Goal: Find specific page/section: Find specific page/section

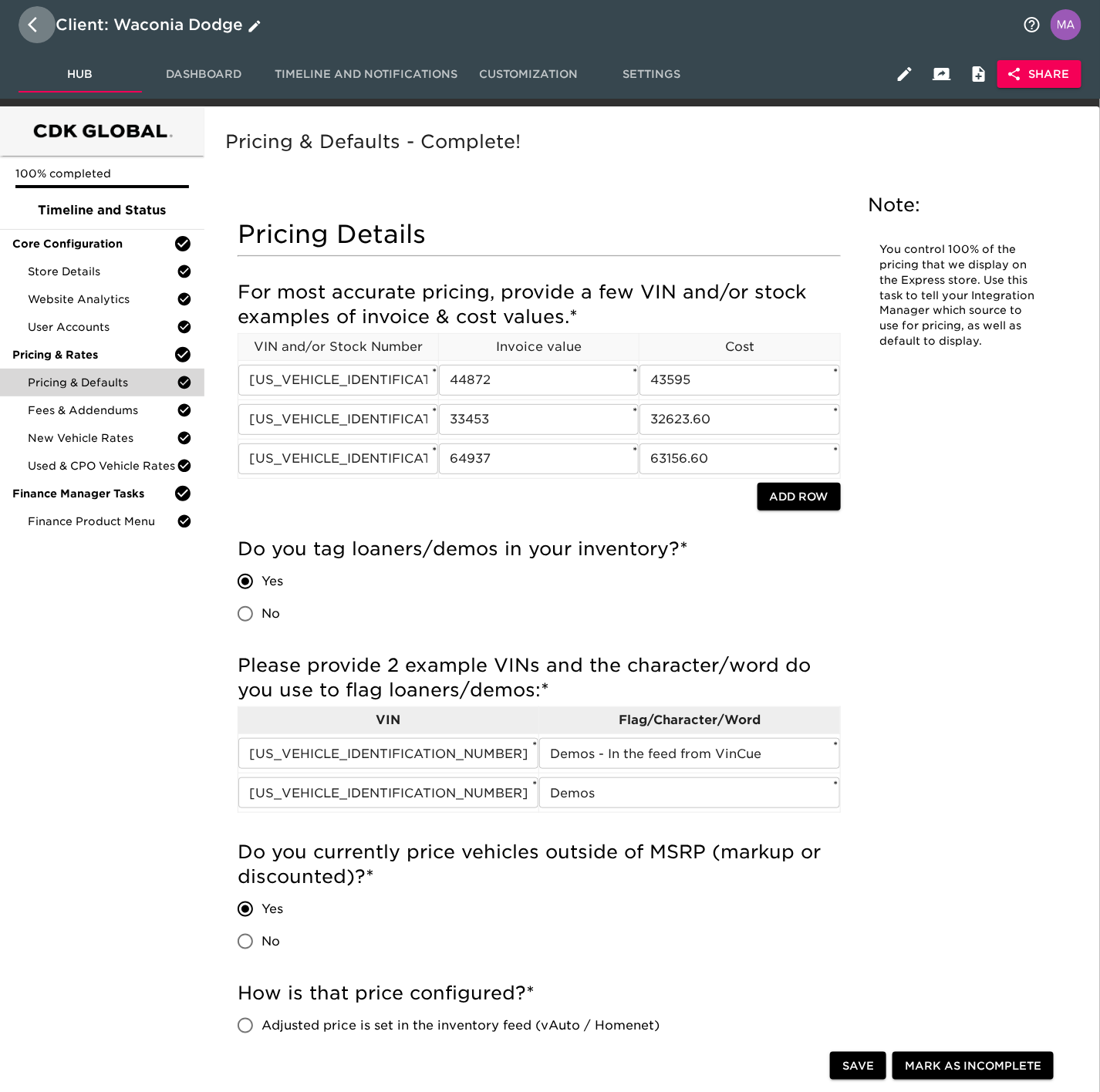
click at [34, 26] on icon "button" at bounding box center [37, 25] width 19 height 19
select select "10"
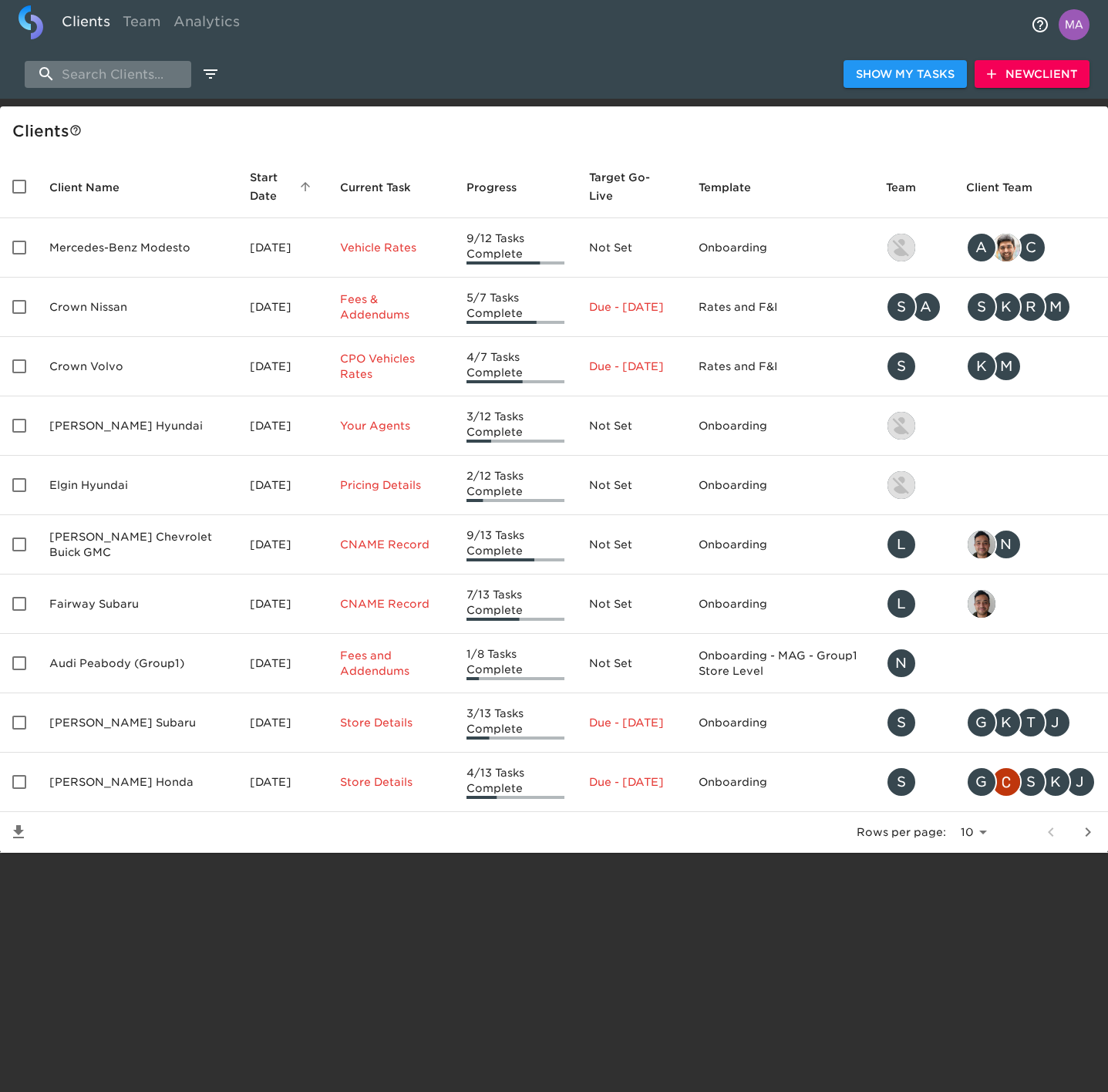
click at [154, 65] on input "search" at bounding box center [108, 74] width 167 height 27
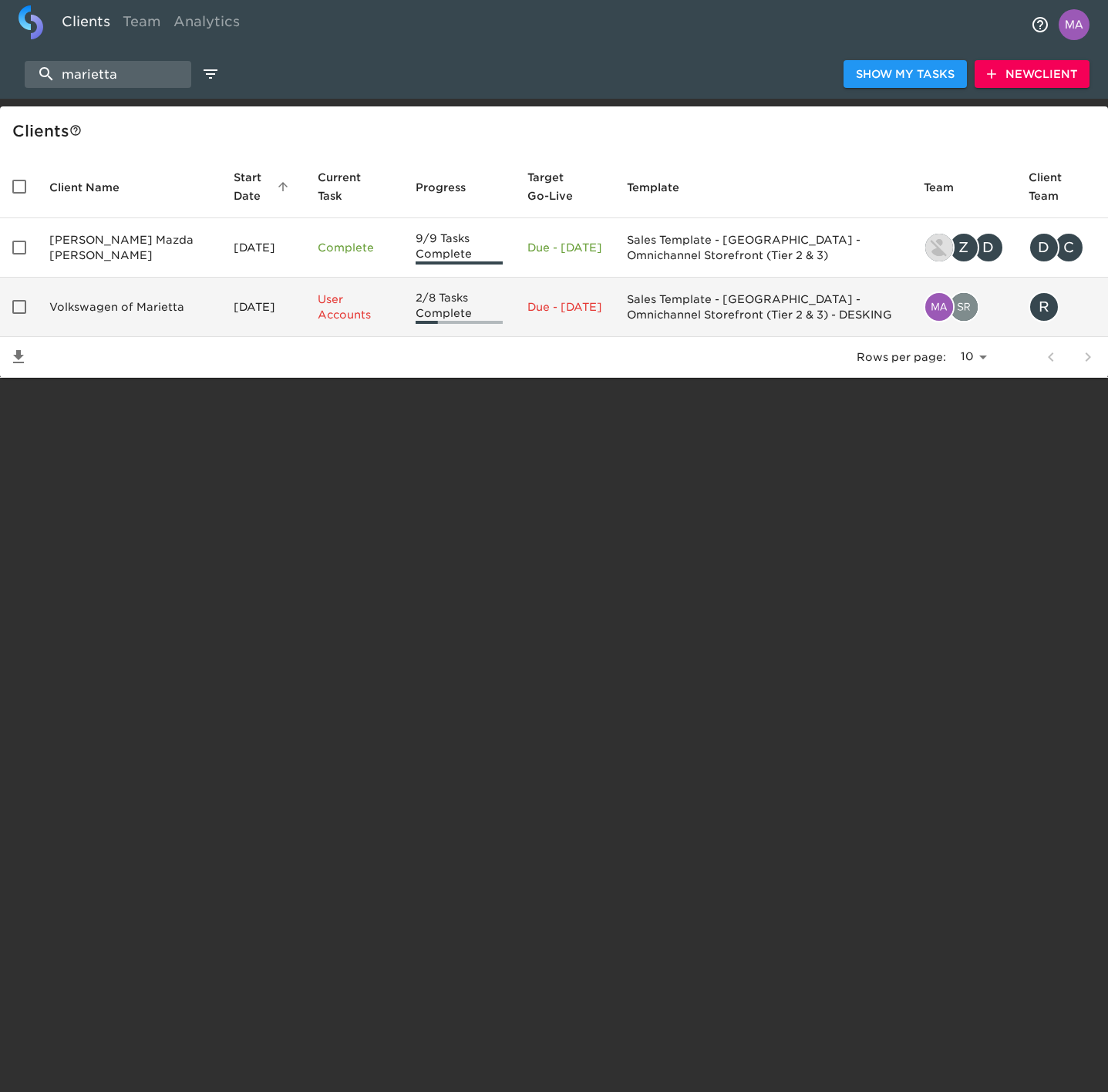
type input "marietta"
click at [101, 302] on td "Volkswagen of Marietta" at bounding box center [129, 307] width 185 height 60
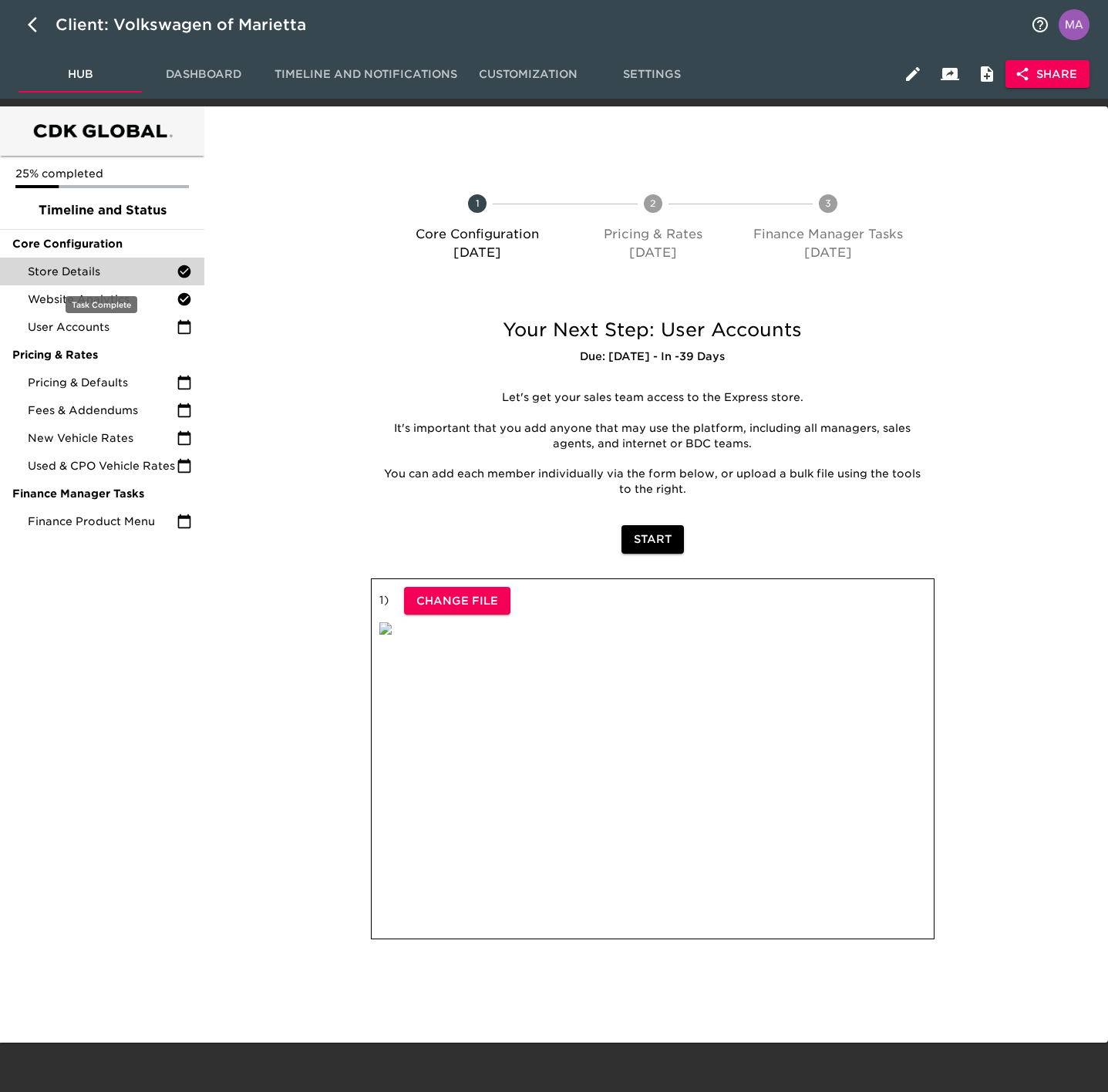
click at [90, 275] on span "Store Details" at bounding box center [102, 271] width 149 height 16
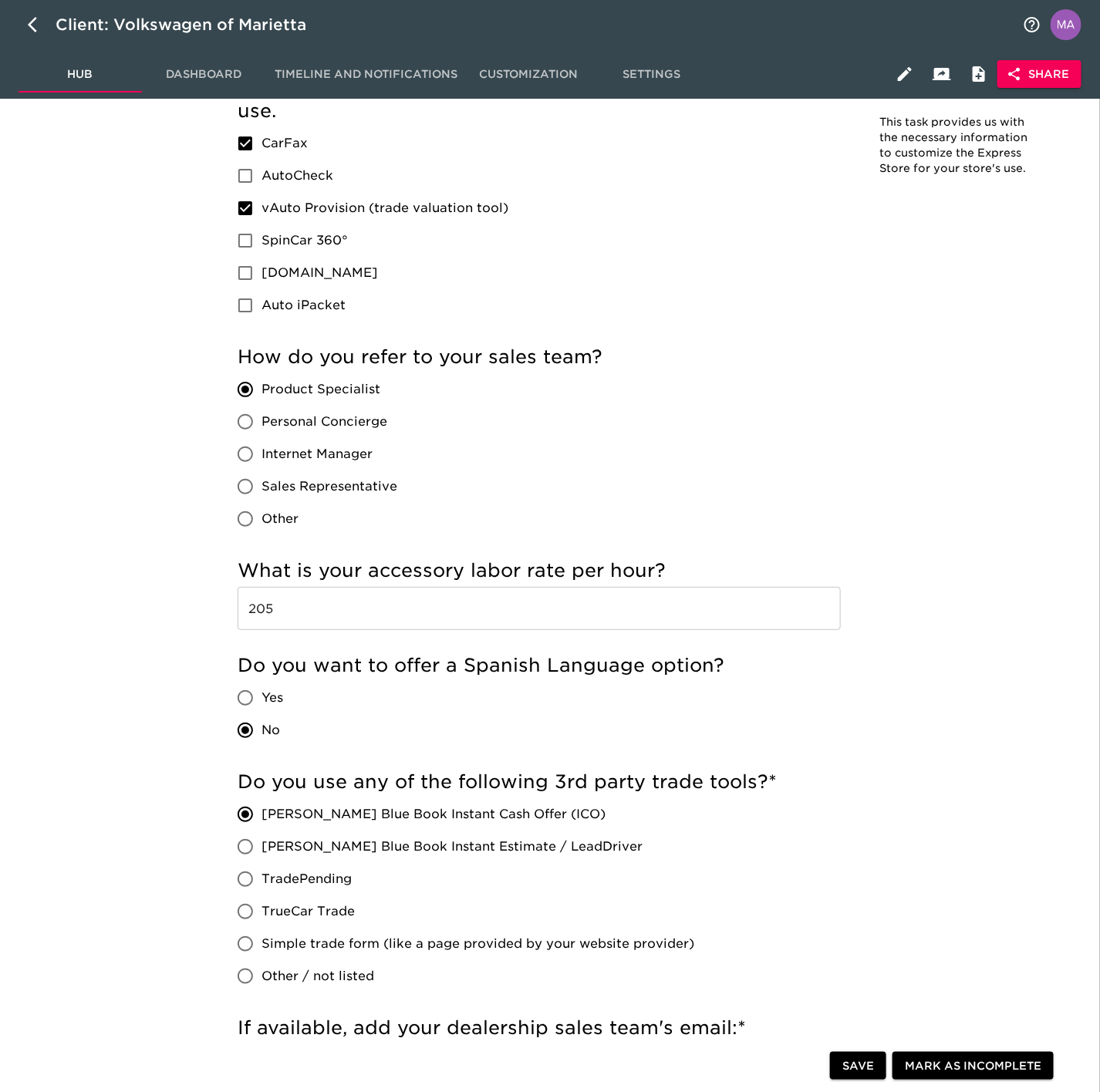
scroll to position [2430, 0]
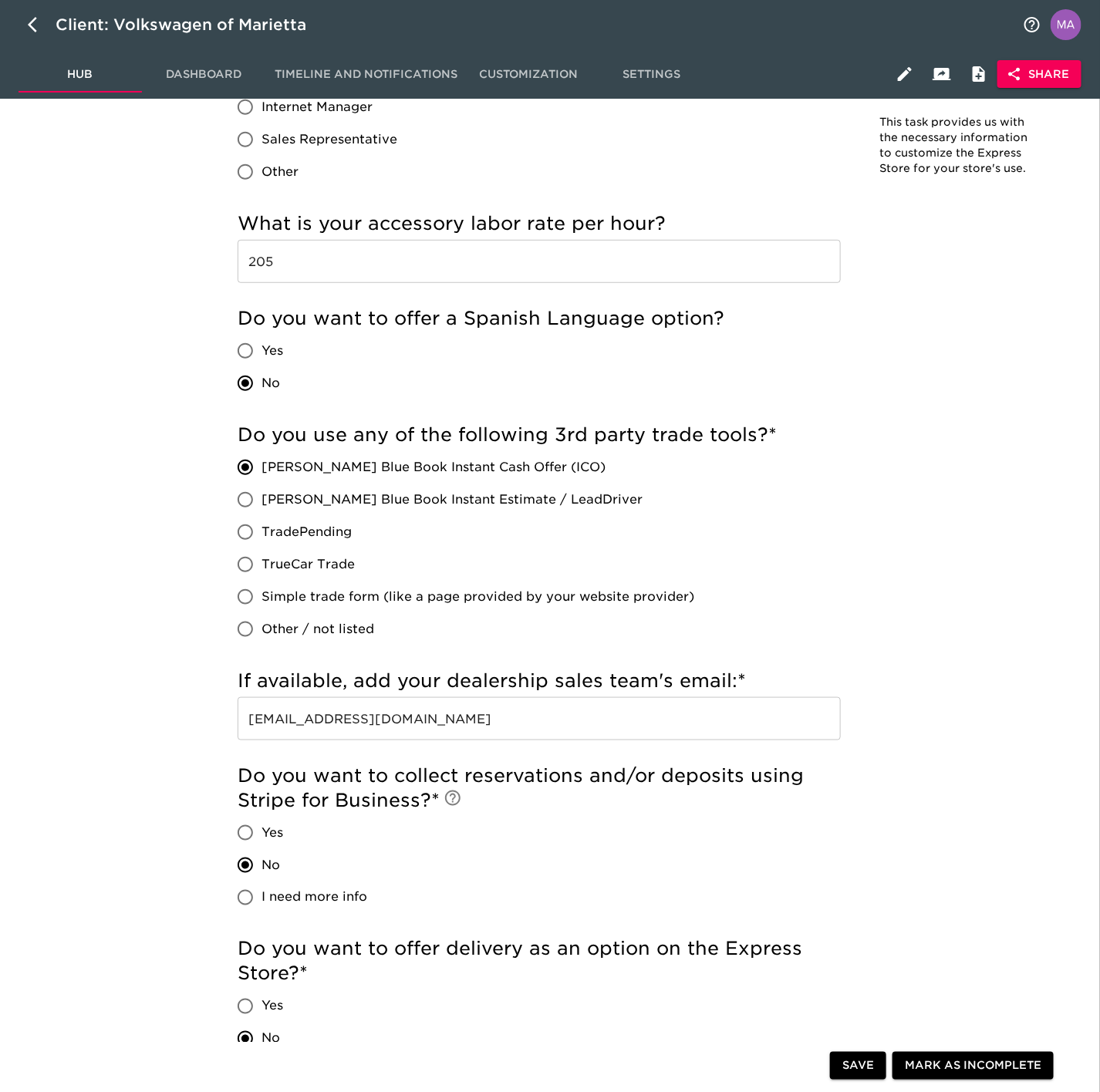
click at [91, 77] on span "Hub" at bounding box center [80, 74] width 105 height 20
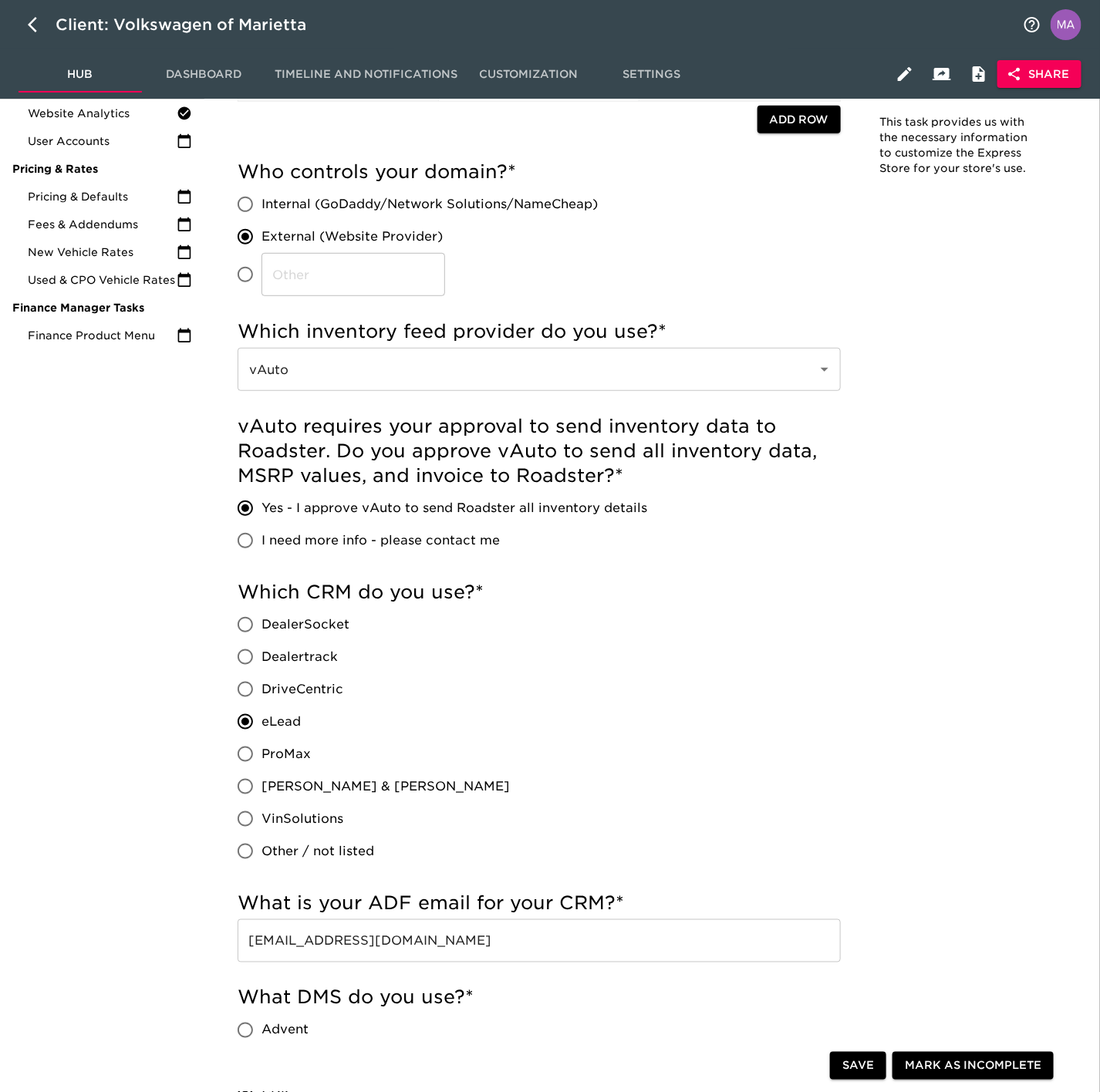
scroll to position [0, 0]
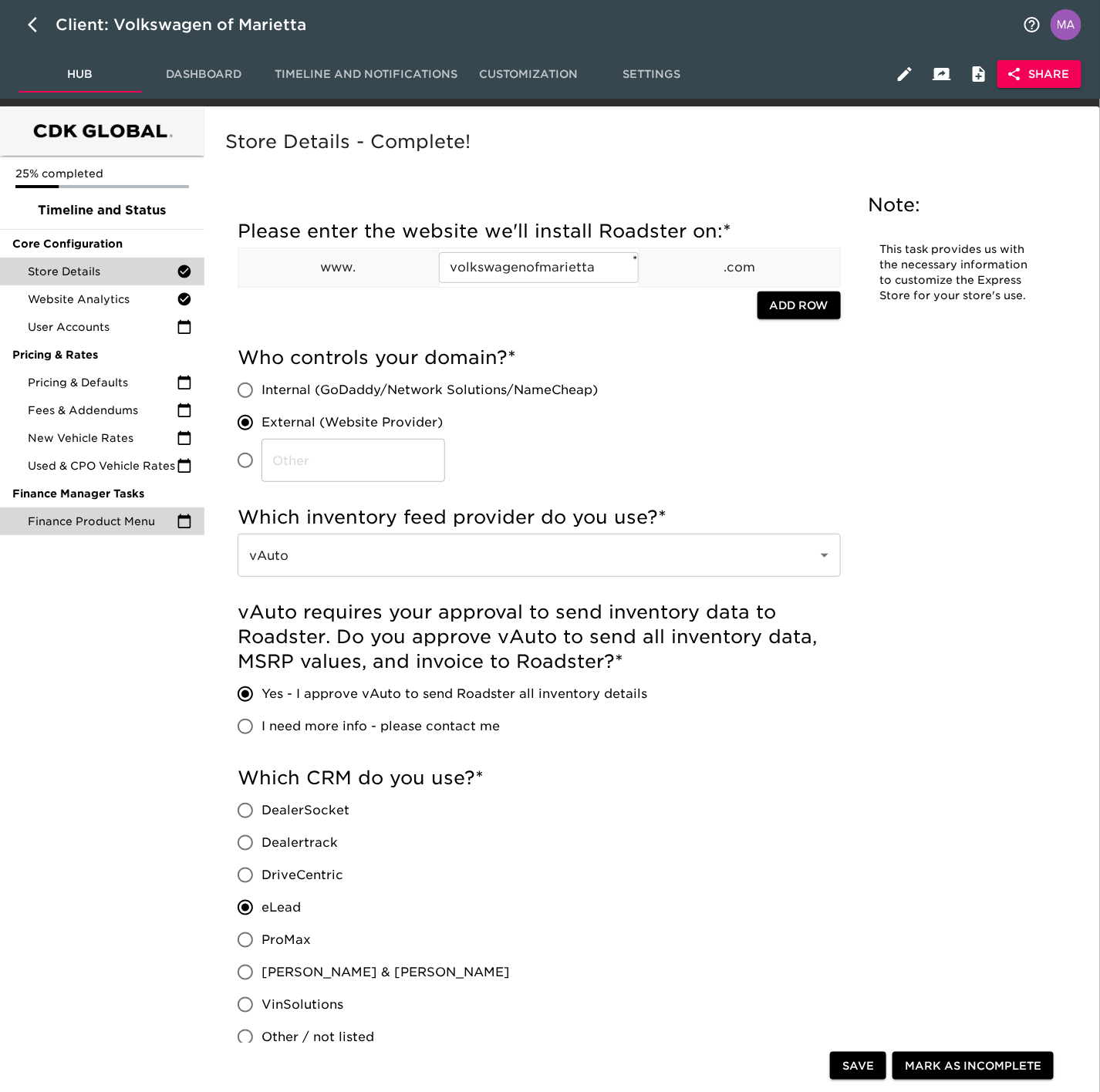
click at [106, 518] on span "Finance Product Menu" at bounding box center [102, 521] width 149 height 16
